Goal: Entertainment & Leisure: Consume media (video, audio)

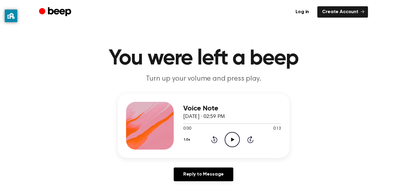
click at [235, 137] on icon "Play Audio" at bounding box center [232, 139] width 15 height 15
click at [230, 141] on icon "Play Audio" at bounding box center [232, 139] width 15 height 15
click at [230, 141] on icon "Pause Audio" at bounding box center [232, 139] width 15 height 15
click at [230, 141] on icon "Play Audio" at bounding box center [232, 139] width 15 height 15
click at [227, 138] on icon "Play Audio" at bounding box center [232, 139] width 15 height 15
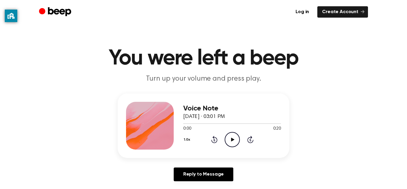
click at [227, 138] on icon "Play Audio" at bounding box center [232, 139] width 15 height 15
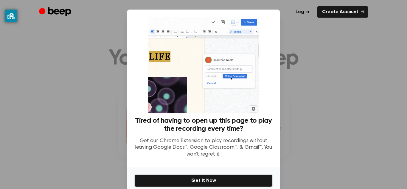
click at [94, 68] on div at bounding box center [203, 94] width 407 height 189
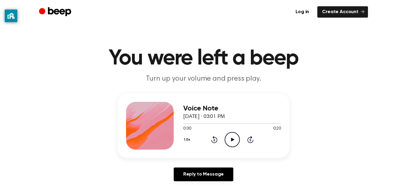
click at [230, 143] on icon "Play Audio" at bounding box center [232, 139] width 15 height 15
